Goal: Check status

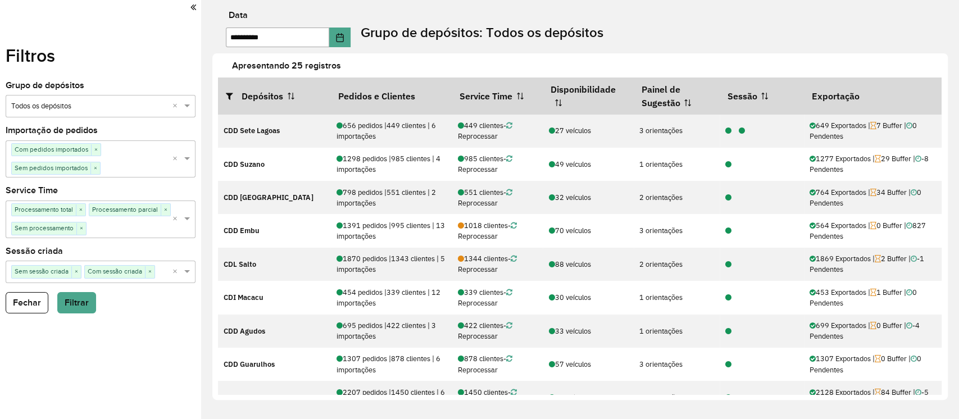
click at [818, 64] on label "Apresentando 25 registros" at bounding box center [594, 65] width 738 height 13
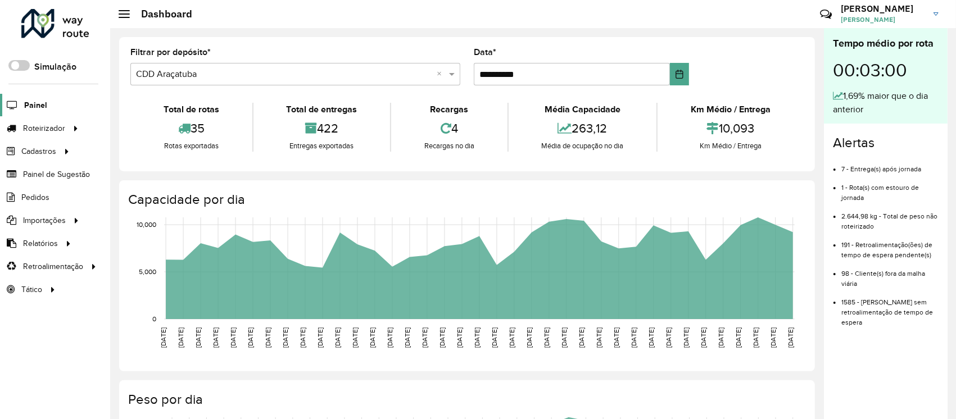
click at [39, 103] on span "Painel" at bounding box center [35, 105] width 23 height 12
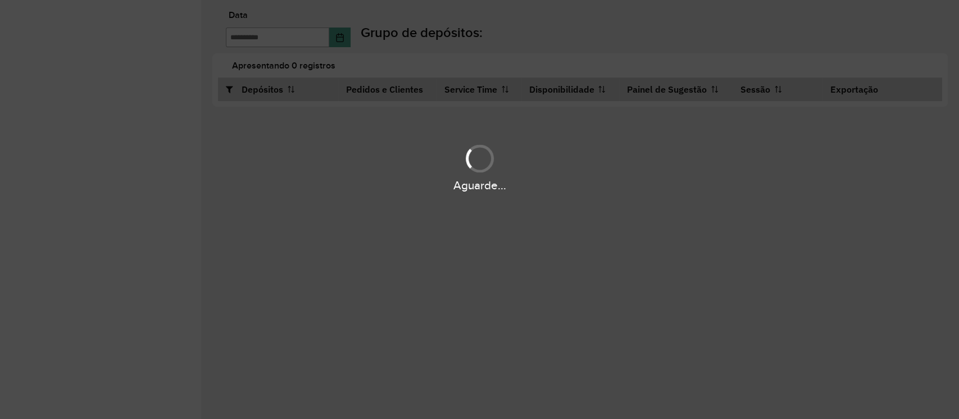
type input "**********"
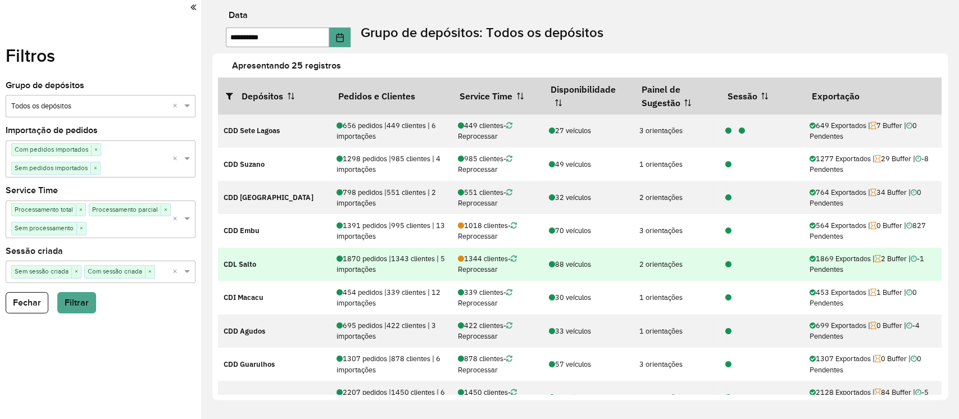
click at [726, 262] on icon at bounding box center [729, 264] width 6 height 7
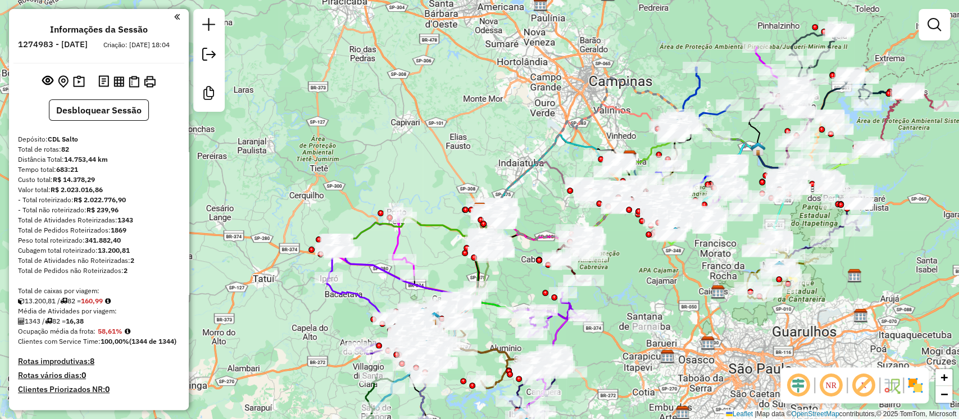
click at [913, 384] on img at bounding box center [915, 386] width 18 height 18
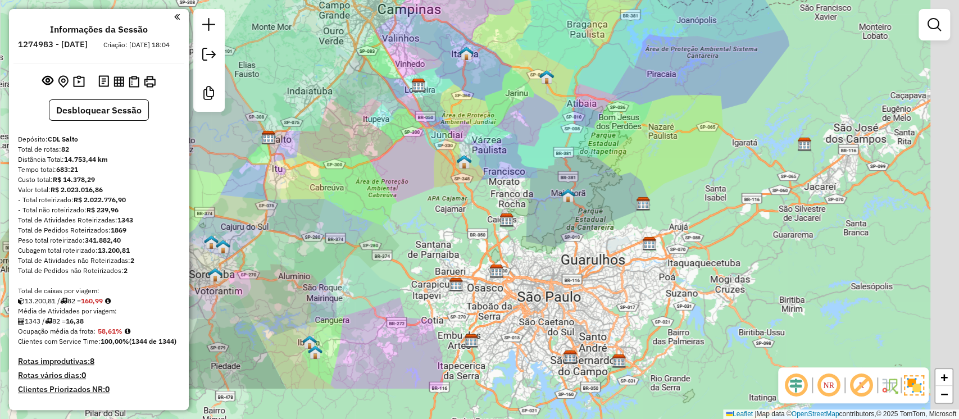
drag, startPoint x: 745, startPoint y: 191, endPoint x: 531, endPoint y: 119, distance: 225.9
click at [531, 119] on div "Janela de atendimento Grade de atendimento Capacidade Transportadoras Veículos …" at bounding box center [479, 209] width 959 height 419
